Goal: Task Accomplishment & Management: Manage account settings

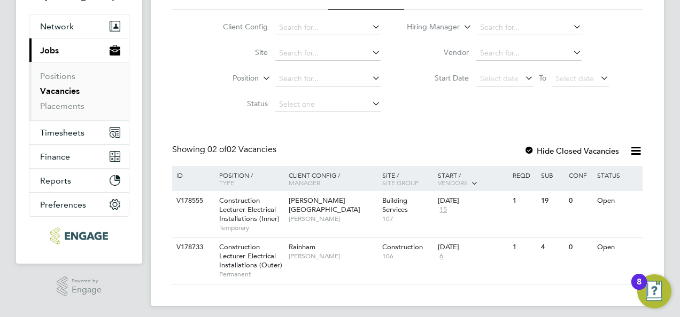
scroll to position [94, 0]
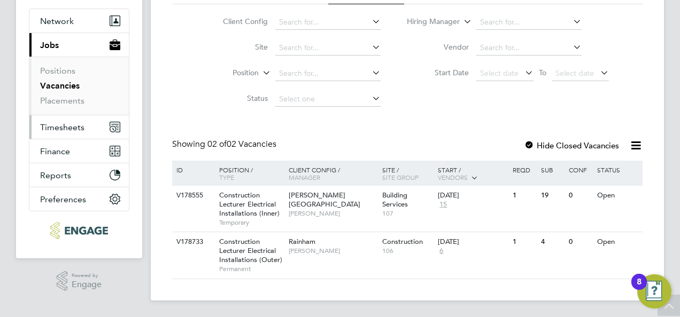
click at [68, 128] on span "Timesheets" at bounding box center [62, 127] width 44 height 10
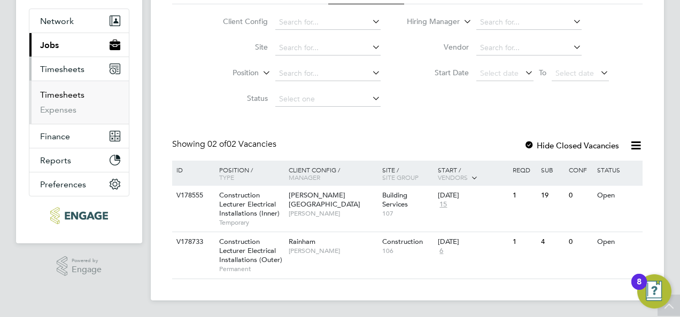
click at [67, 94] on link "Timesheets" at bounding box center [62, 95] width 44 height 10
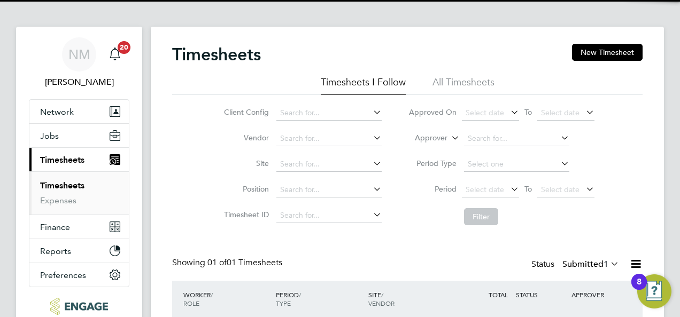
scroll to position [77, 0]
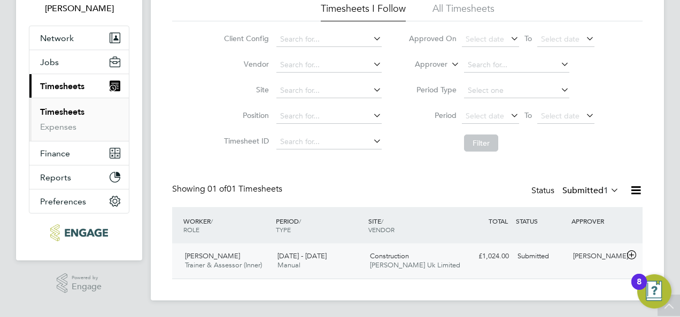
click at [442, 263] on span "Morgan Hunt Uk Limited" at bounding box center [415, 265] width 90 height 9
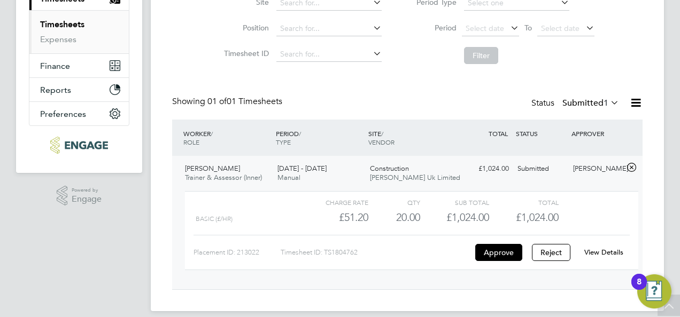
scroll to position [175, 0]
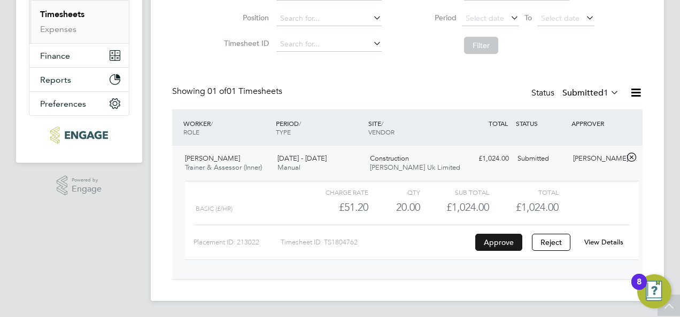
click at [496, 246] on button "Approve" at bounding box center [498, 242] width 47 height 17
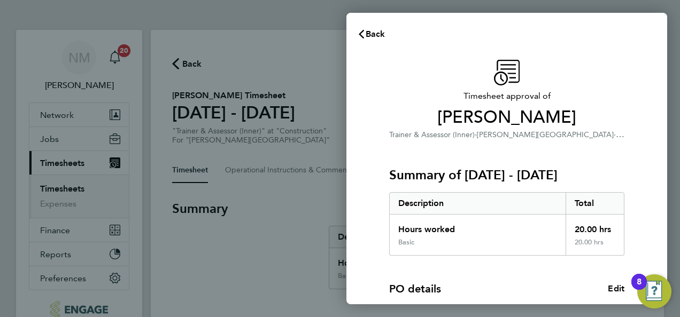
scroll to position [193, 0]
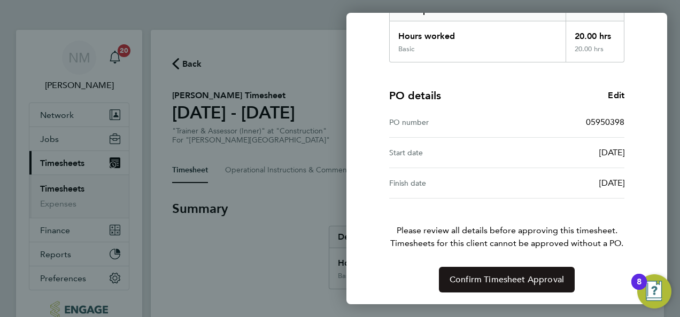
click at [500, 269] on button "Confirm Timesheet Approval" at bounding box center [507, 280] width 136 height 26
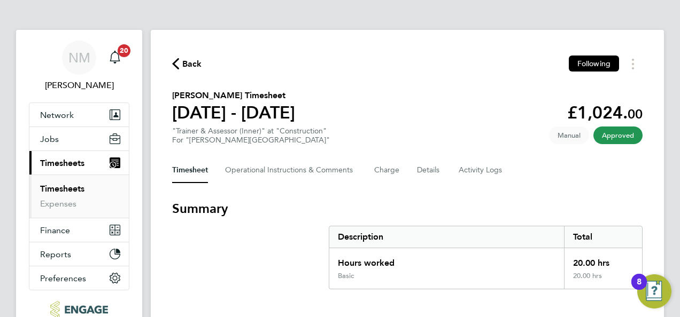
click at [189, 64] on span "Back" at bounding box center [192, 64] width 20 height 13
